Goal: Task Accomplishment & Management: Manage account settings

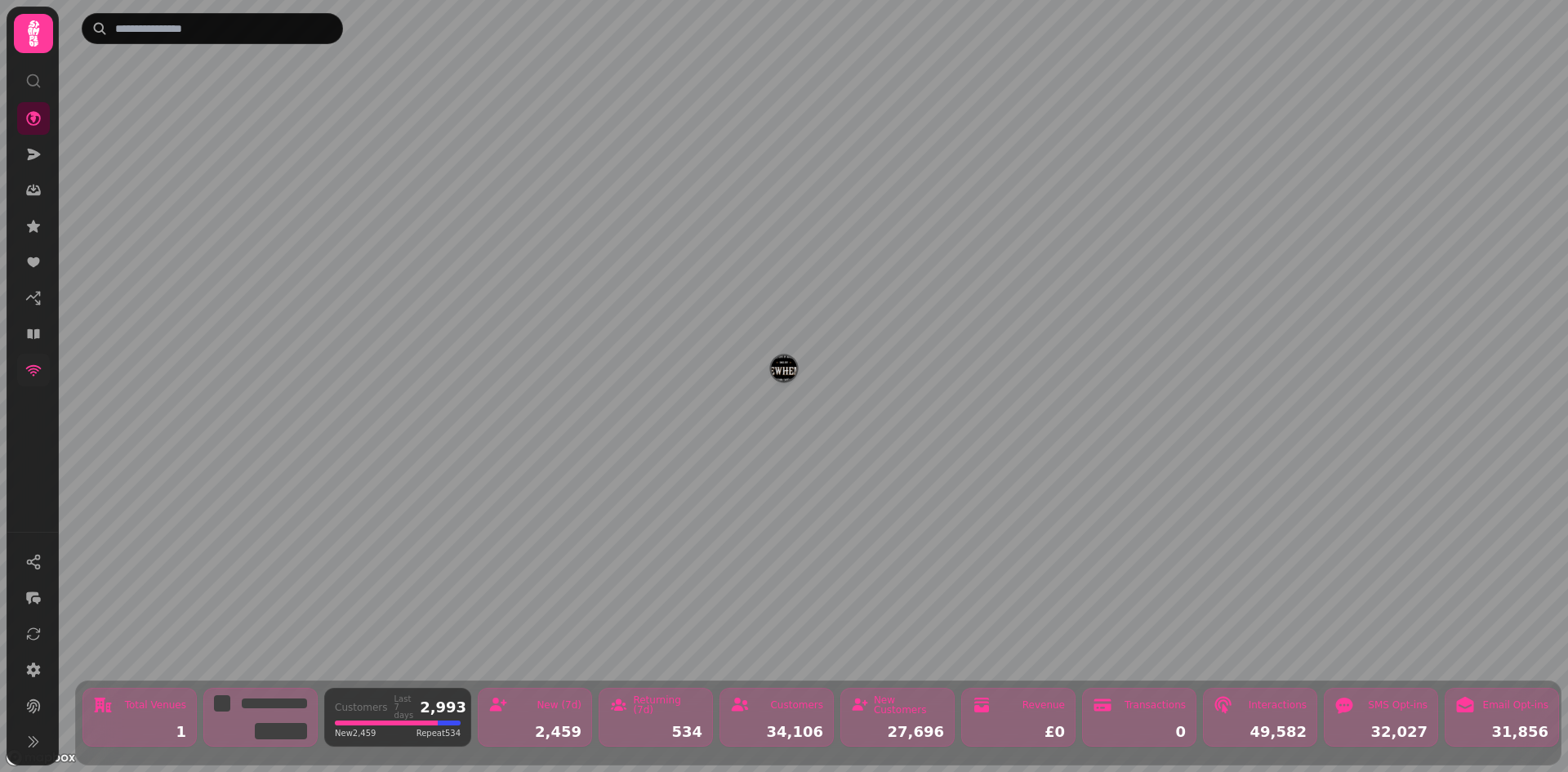
click at [41, 369] on icon at bounding box center [33, 370] width 16 height 16
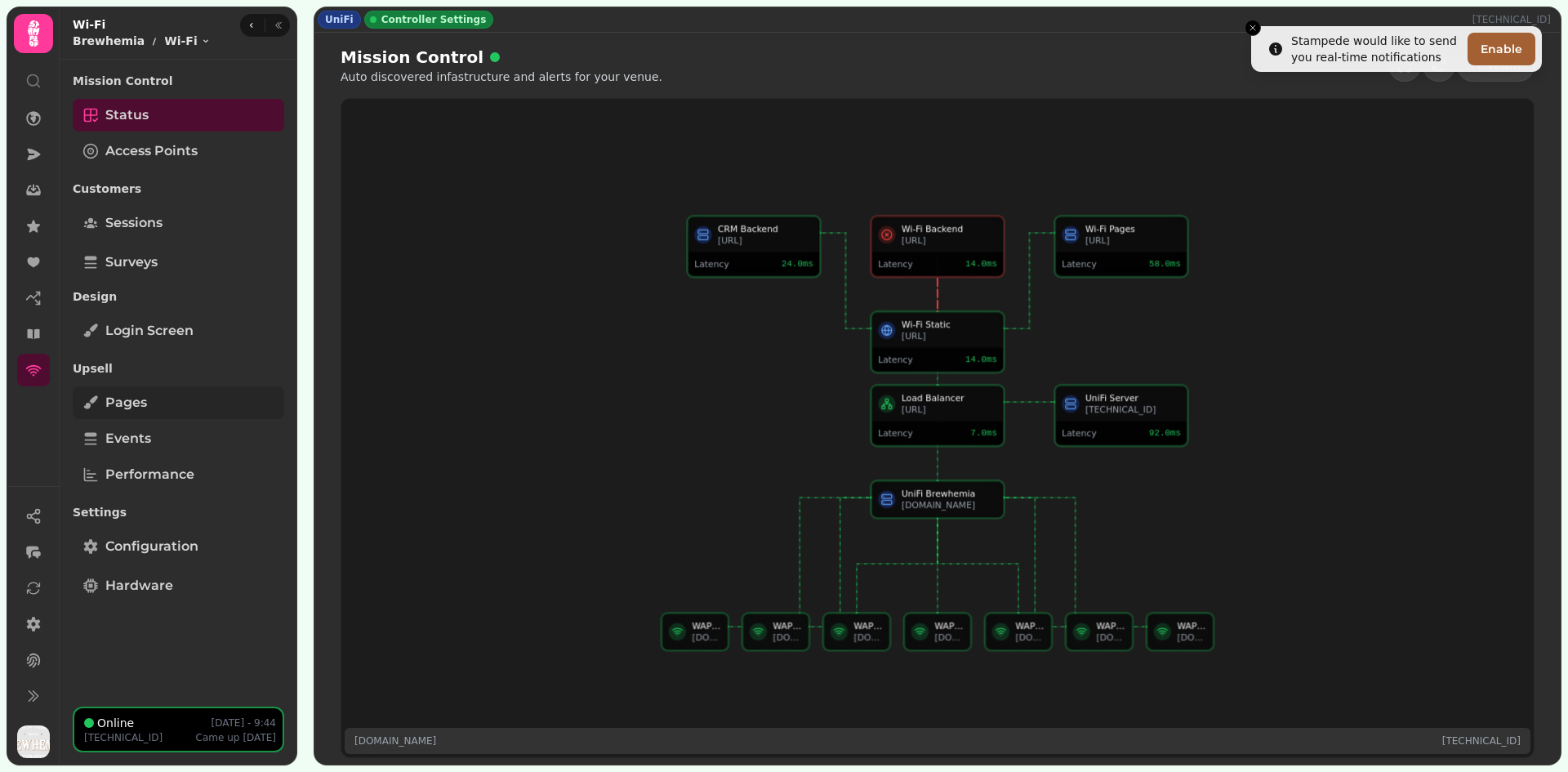
click at [109, 412] on span "Pages" at bounding box center [126, 403] width 41 height 19
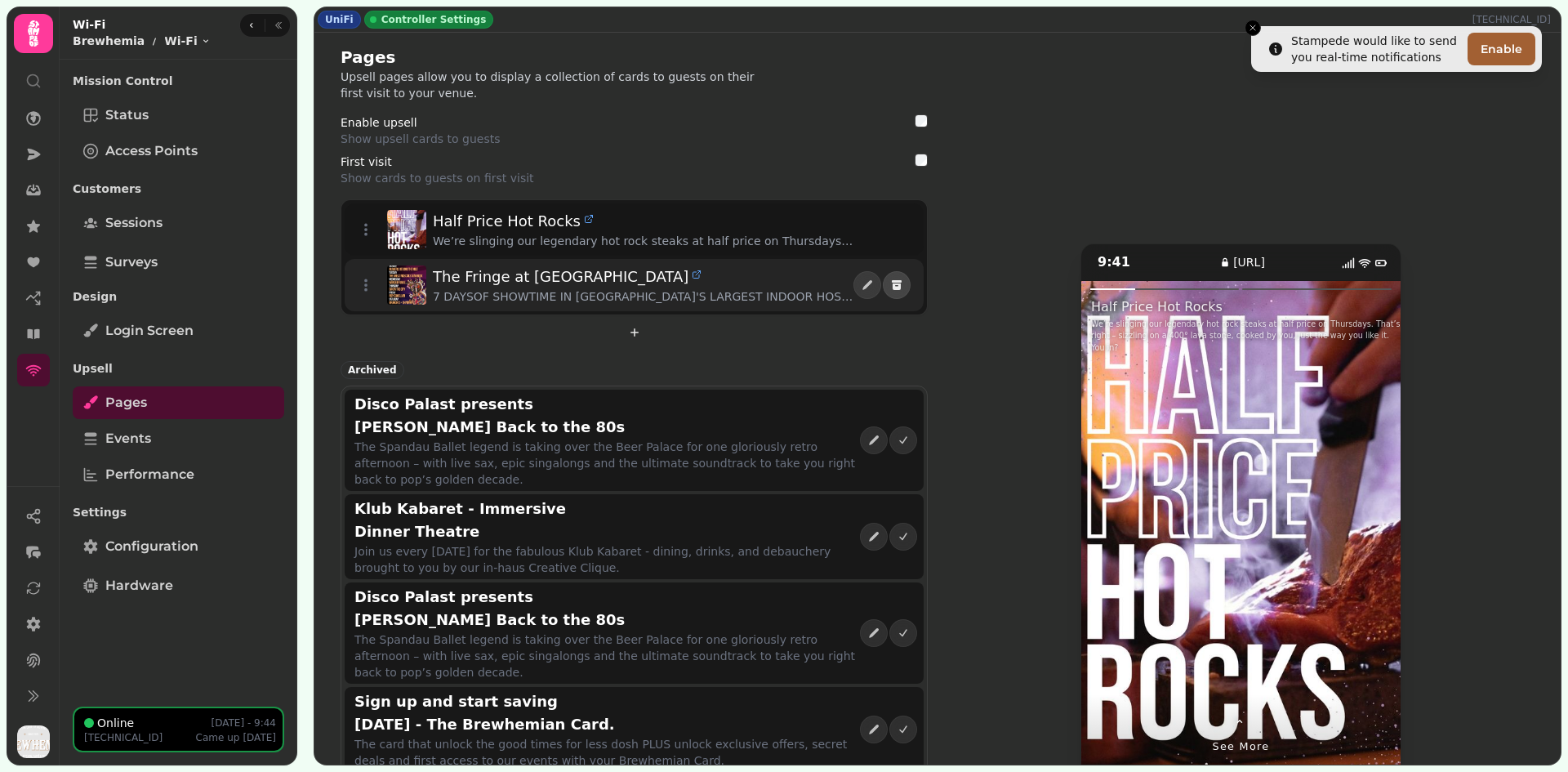
click at [896, 288] on icon "delete" at bounding box center [897, 286] width 13 height 13
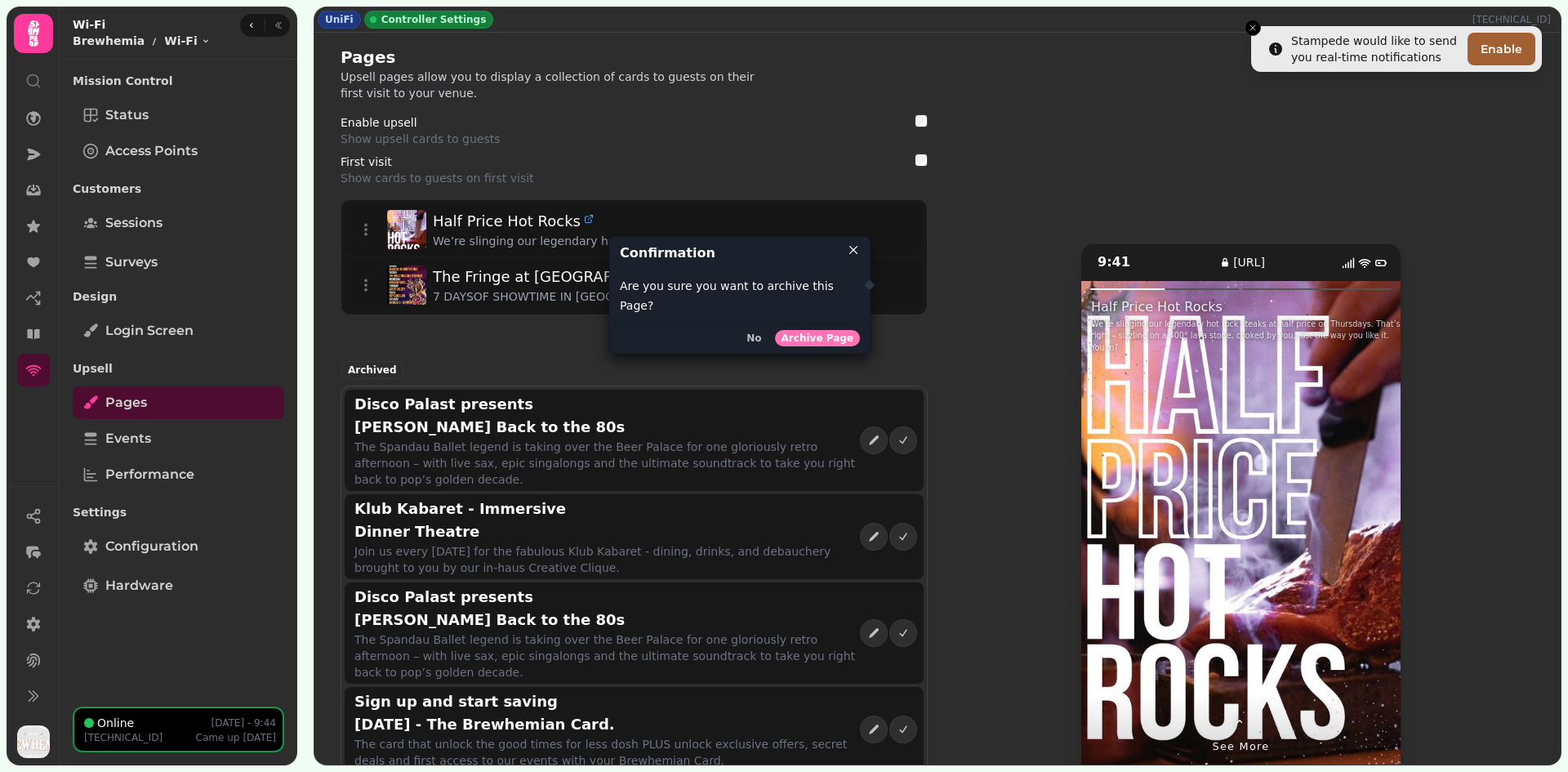
click at [845, 334] on span "Archive Page" at bounding box center [818, 339] width 72 height 10
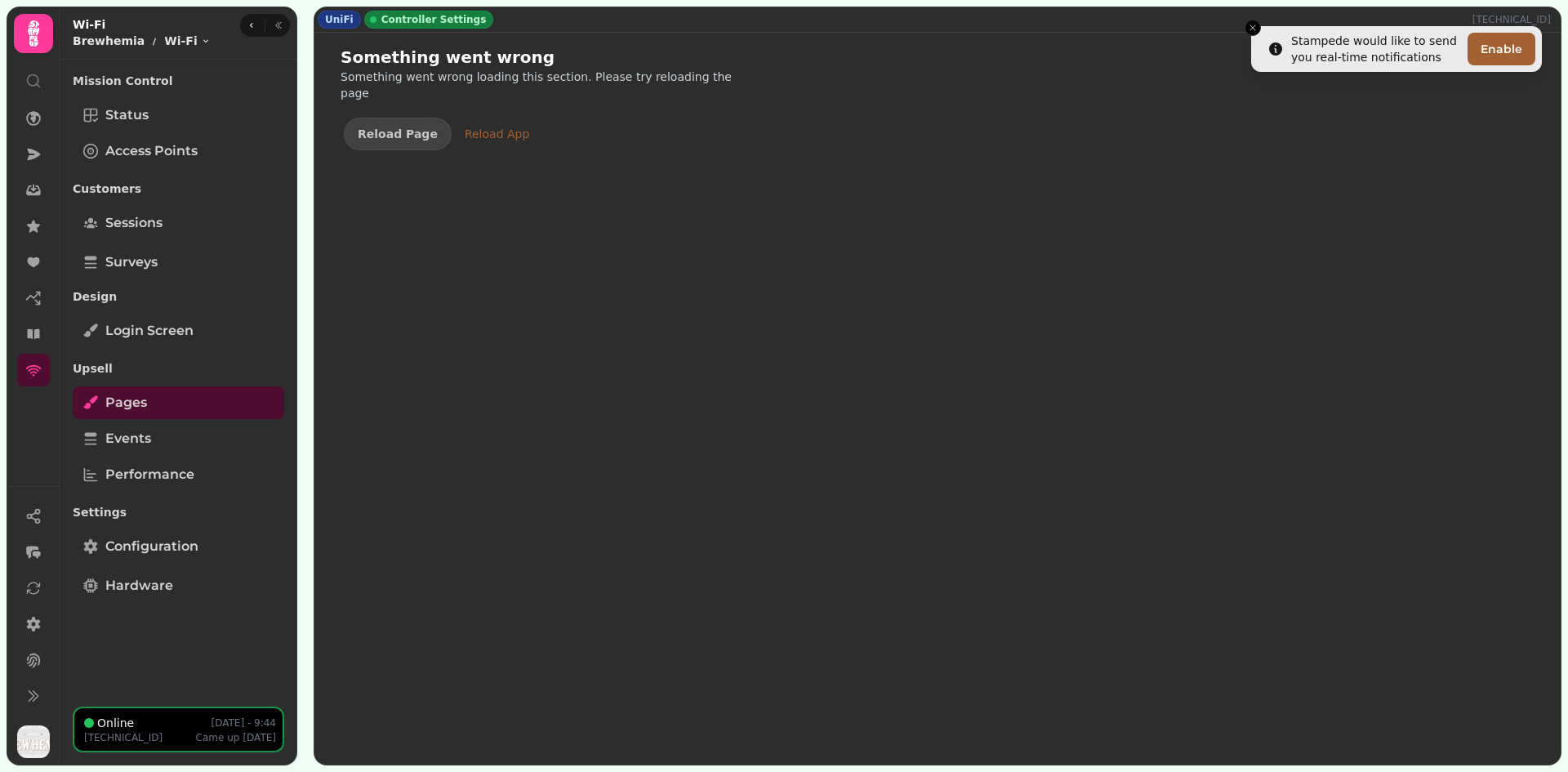
click at [473, 126] on div "Reload App" at bounding box center [496, 133] width 64 height 16
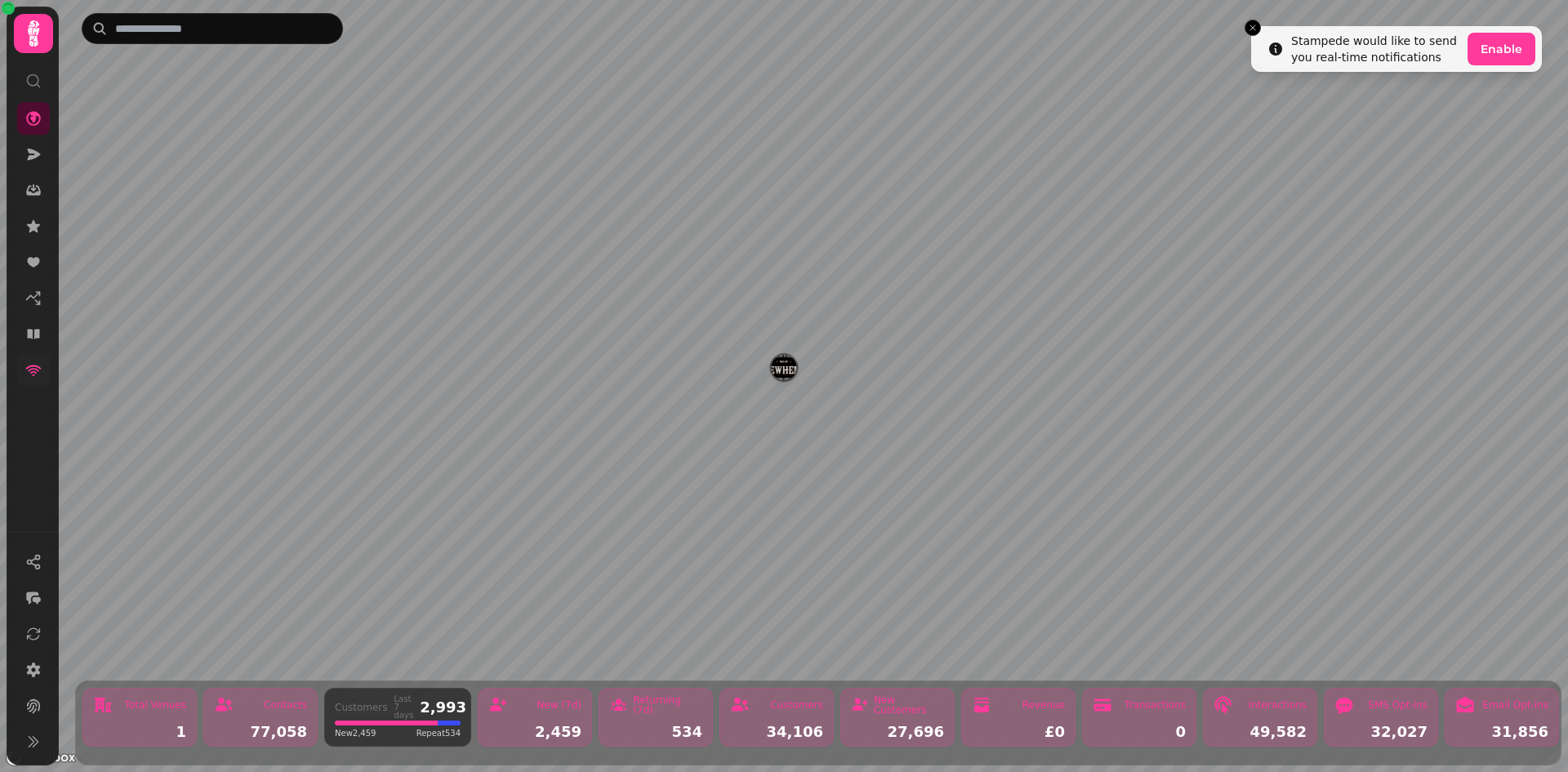
click at [31, 377] on icon at bounding box center [33, 370] width 16 height 16
